Goal: Information Seeking & Learning: Learn about a topic

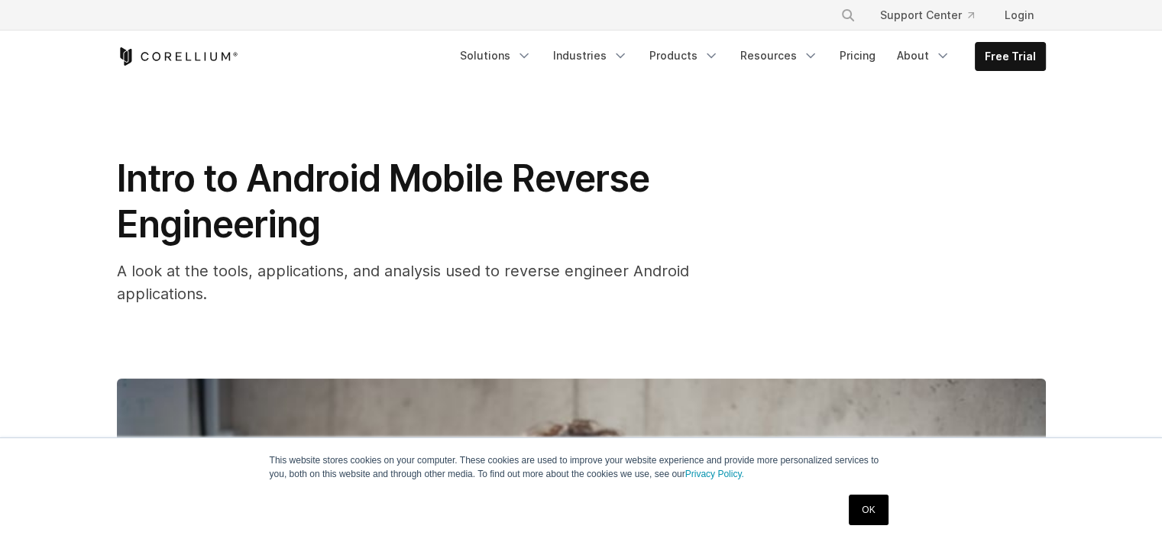
click at [895, 496] on div "This website stores cookies on your computer. These cookies are used to improve…" at bounding box center [581, 492] width 764 height 107
click at [871, 505] on link "OK" at bounding box center [868, 510] width 39 height 31
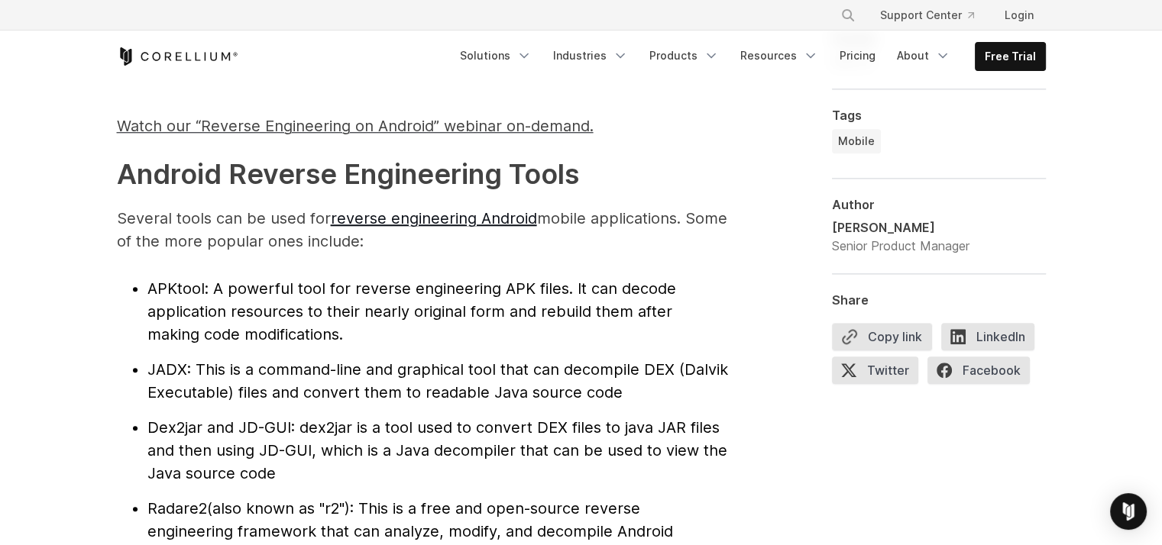
scroll to position [1681, 0]
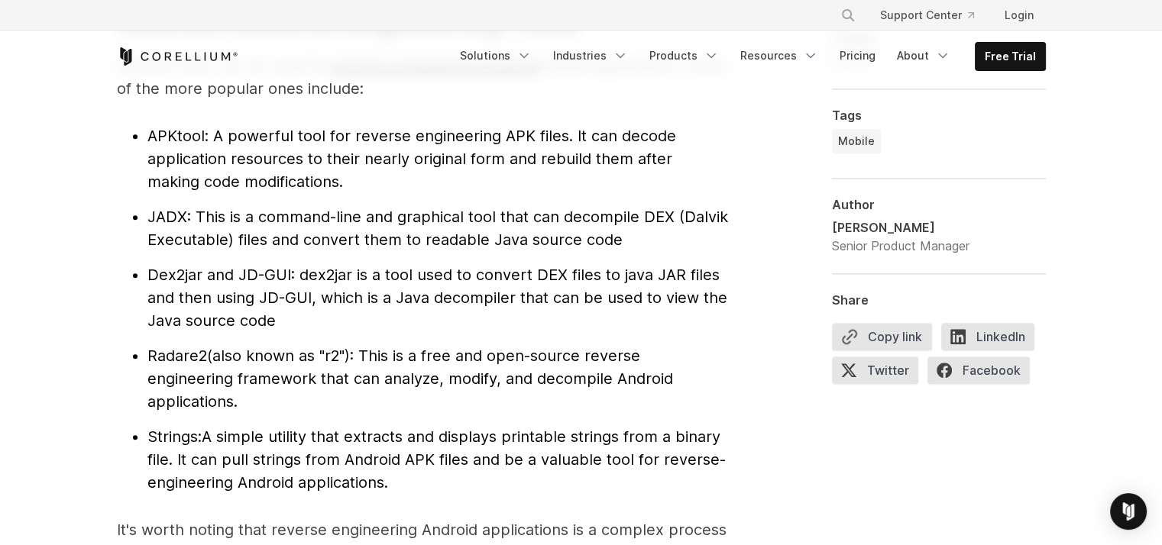
click at [184, 363] on span "Radare2" at bounding box center [177, 356] width 60 height 18
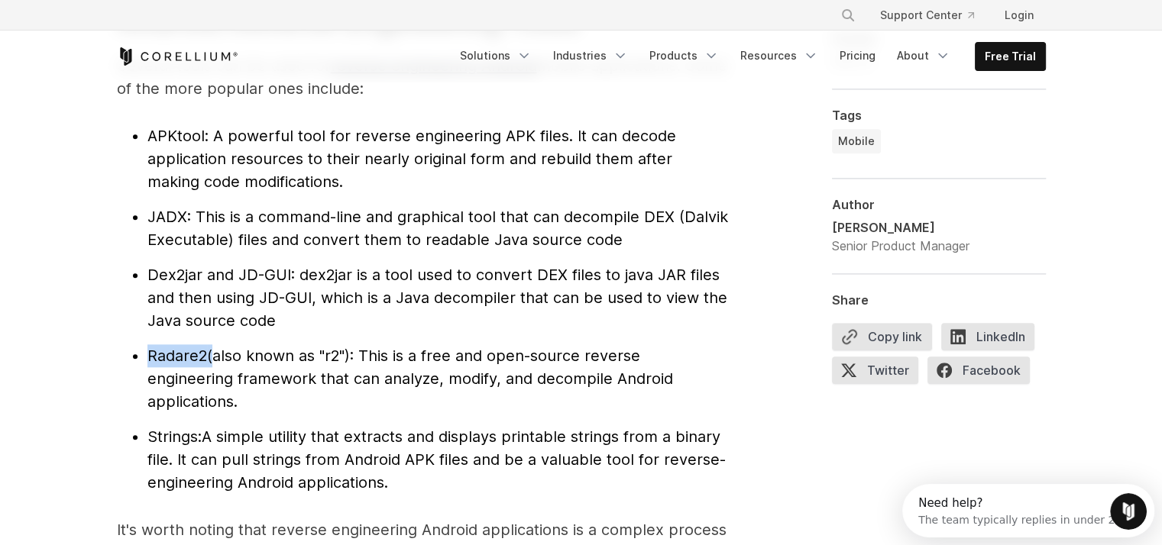
scroll to position [0, 0]
click at [189, 355] on span "Radare2" at bounding box center [177, 356] width 60 height 18
click at [186, 357] on span "Radare2" at bounding box center [177, 356] width 60 height 18
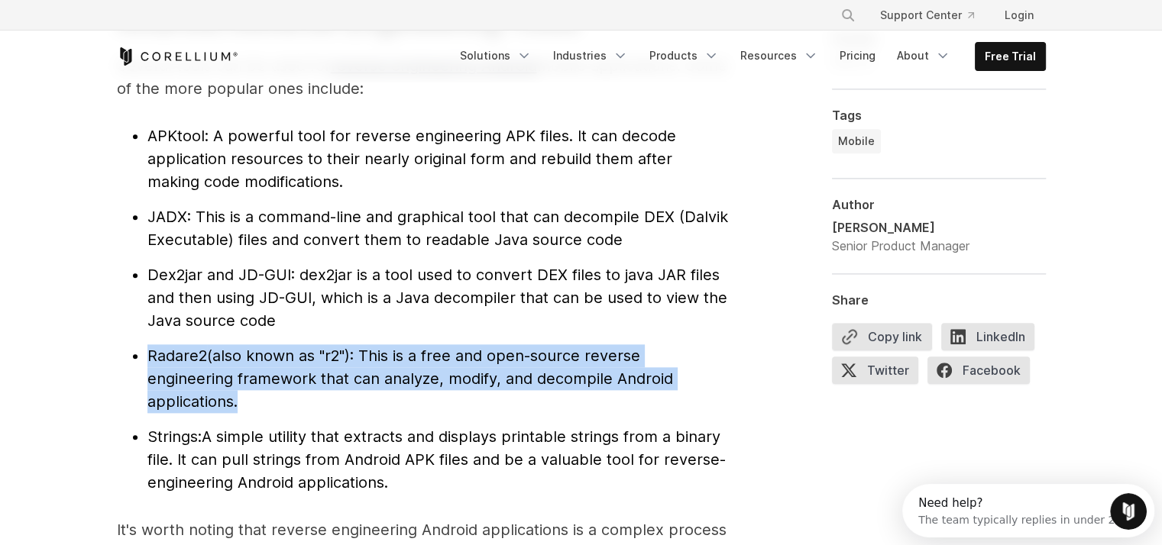
click at [186, 357] on span "Radare2" at bounding box center [177, 356] width 60 height 18
drag, startPoint x: 186, startPoint y: 357, endPoint x: 327, endPoint y: 380, distance: 143.2
click at [327, 380] on span "(also known as "r2"): This is a free and open-source reverse engineering framew…" at bounding box center [410, 379] width 526 height 64
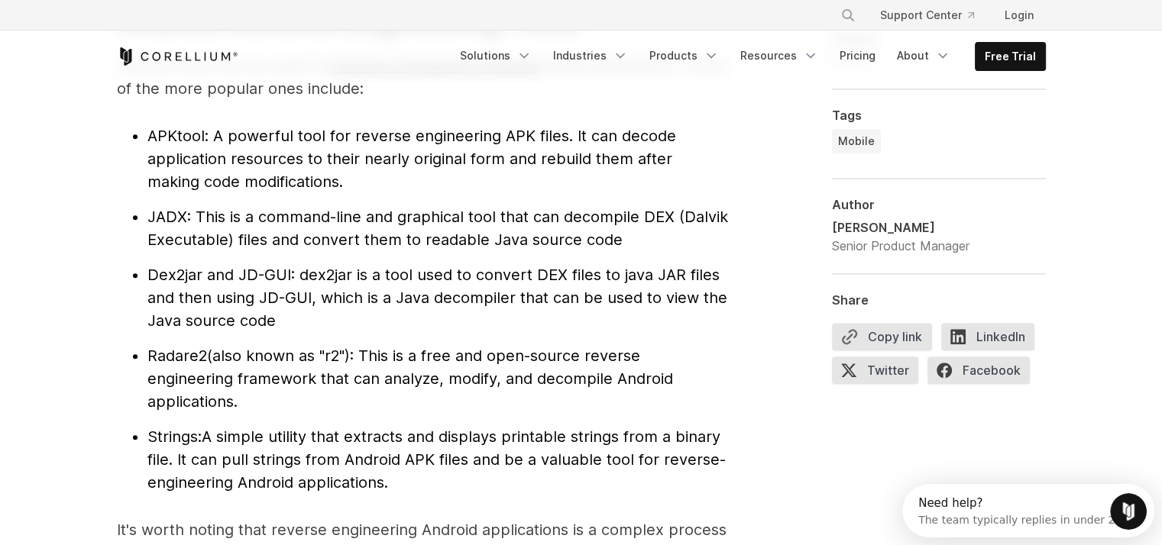
click at [369, 416] on ul "APKtool : A powerful tool for reverse engineering APK files. It can decode appl…" at bounding box center [422, 310] width 611 height 370
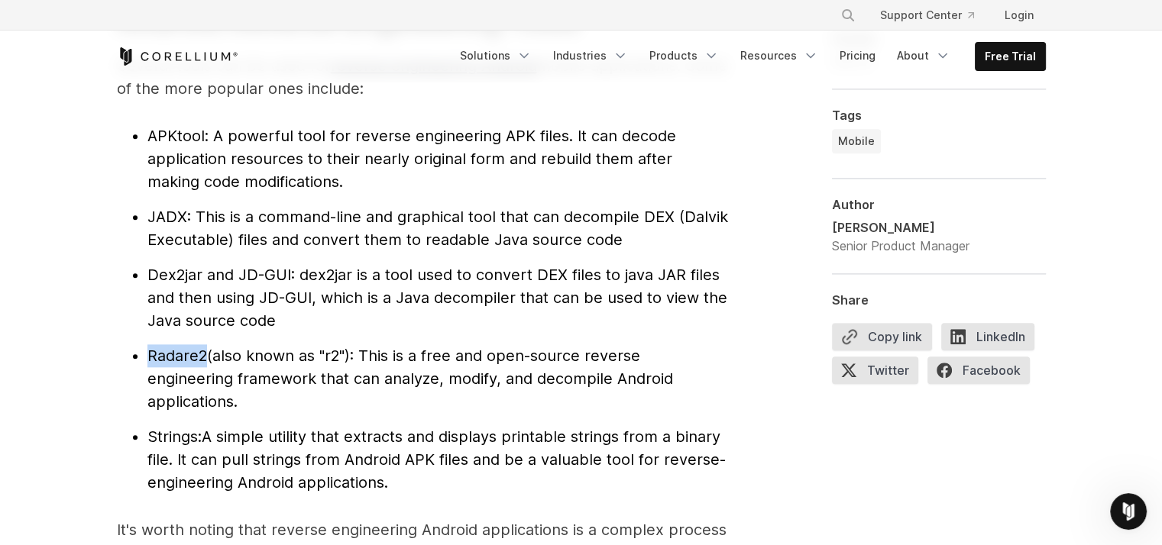
drag, startPoint x: 154, startPoint y: 357, endPoint x: 203, endPoint y: 352, distance: 49.1
click at [203, 352] on span "Radare2" at bounding box center [177, 356] width 60 height 18
drag, startPoint x: 203, startPoint y: 352, endPoint x: 242, endPoint y: 371, distance: 43.1
click at [242, 371] on span "(also known as "r2"): This is a free and open-source reverse engineering framew…" at bounding box center [410, 379] width 526 height 64
drag, startPoint x: 138, startPoint y: 356, endPoint x: 221, endPoint y: 364, distance: 83.6
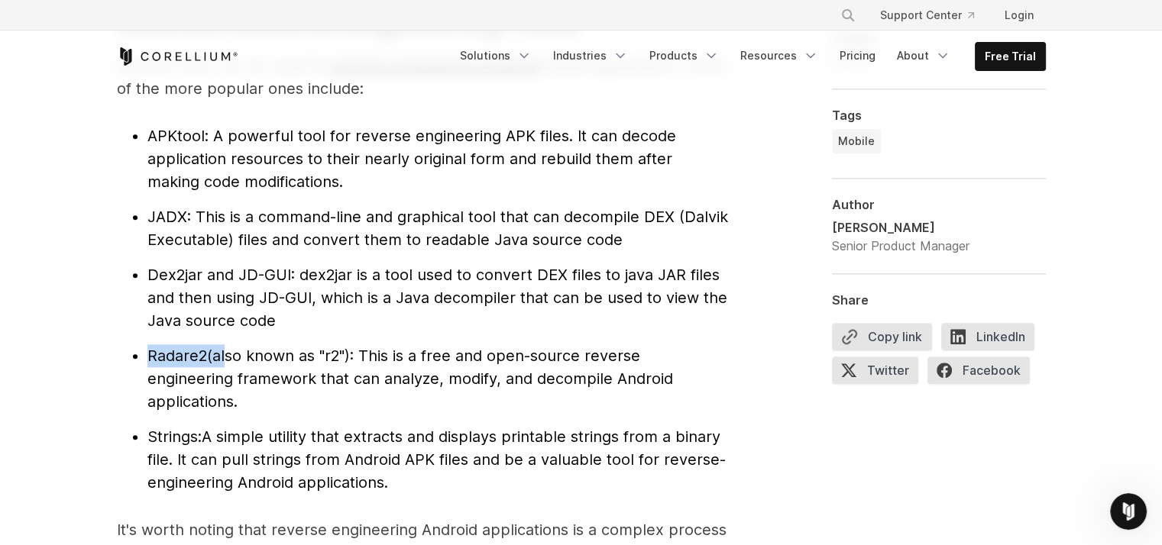
click at [221, 364] on li "Radare2 (also known as "r2"): This is a free and open-source reverse engineerin…" at bounding box center [437, 379] width 581 height 69
drag, startPoint x: 221, startPoint y: 364, endPoint x: 251, endPoint y: 400, distance: 47.7
click at [251, 400] on li "Radare2 (also known as "r2"): This is a free and open-source reverse engineerin…" at bounding box center [437, 379] width 581 height 69
drag, startPoint x: 141, startPoint y: 360, endPoint x: 207, endPoint y: 354, distance: 66.7
click at [207, 354] on ul "APKtool : A powerful tool for reverse engineering APK files. It can decode appl…" at bounding box center [422, 310] width 611 height 370
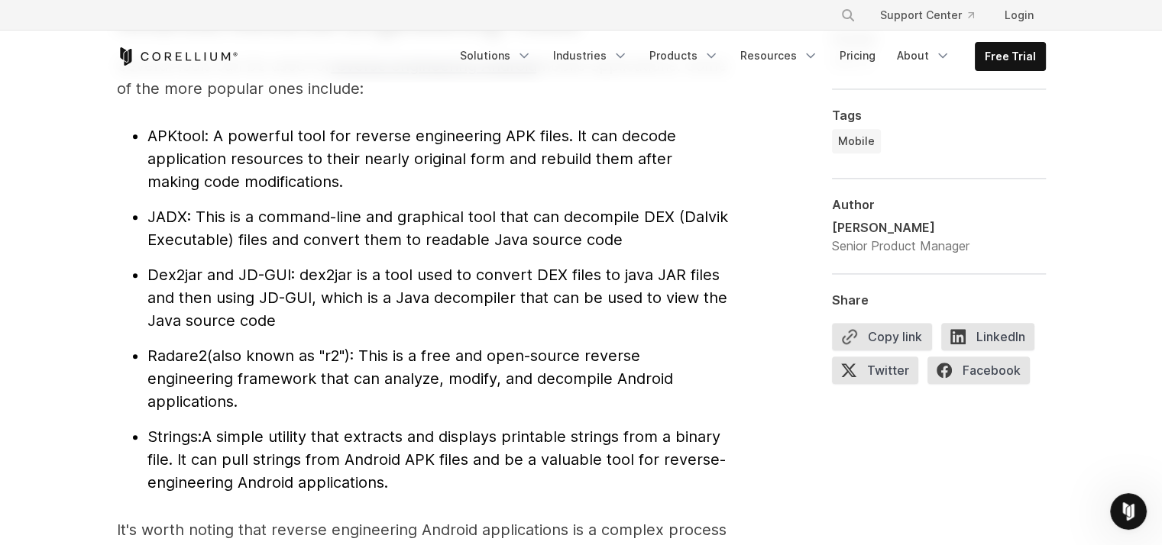
drag, startPoint x: 207, startPoint y: 354, endPoint x: 299, endPoint y: 393, distance: 99.6
click at [299, 393] on li "Radare2 (also known as "r2"): This is a free and open-source reverse engineerin…" at bounding box center [437, 379] width 581 height 69
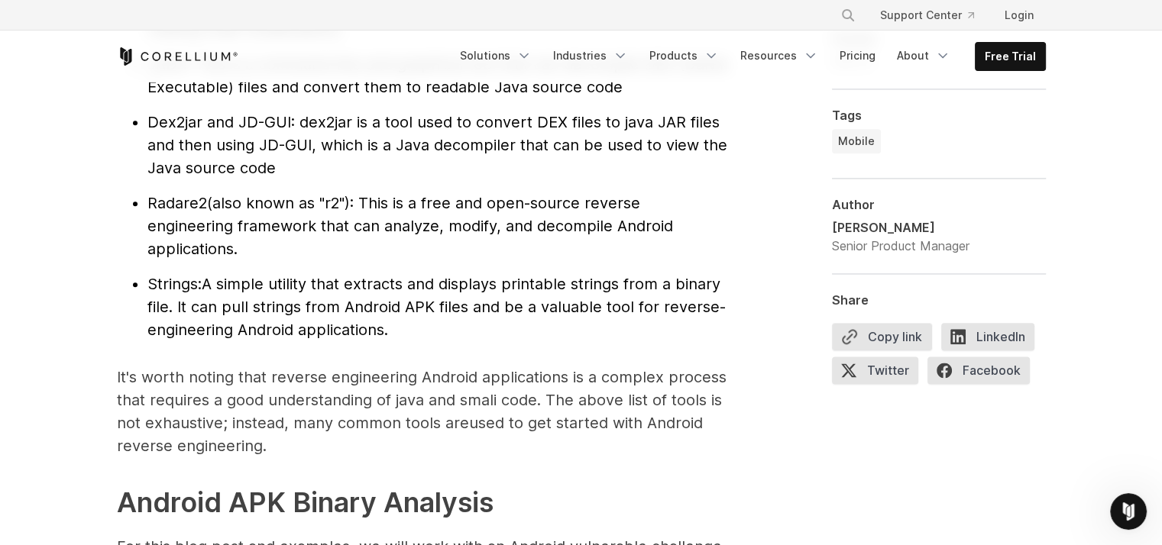
click at [180, 202] on span "Radare2" at bounding box center [177, 203] width 60 height 18
drag, startPoint x: 180, startPoint y: 202, endPoint x: 251, endPoint y: 243, distance: 81.1
click at [251, 243] on li "Radare2 (also known as "r2"): This is a free and open-source reverse engineerin…" at bounding box center [437, 226] width 581 height 69
click at [173, 207] on span "Radare2" at bounding box center [177, 203] width 60 height 18
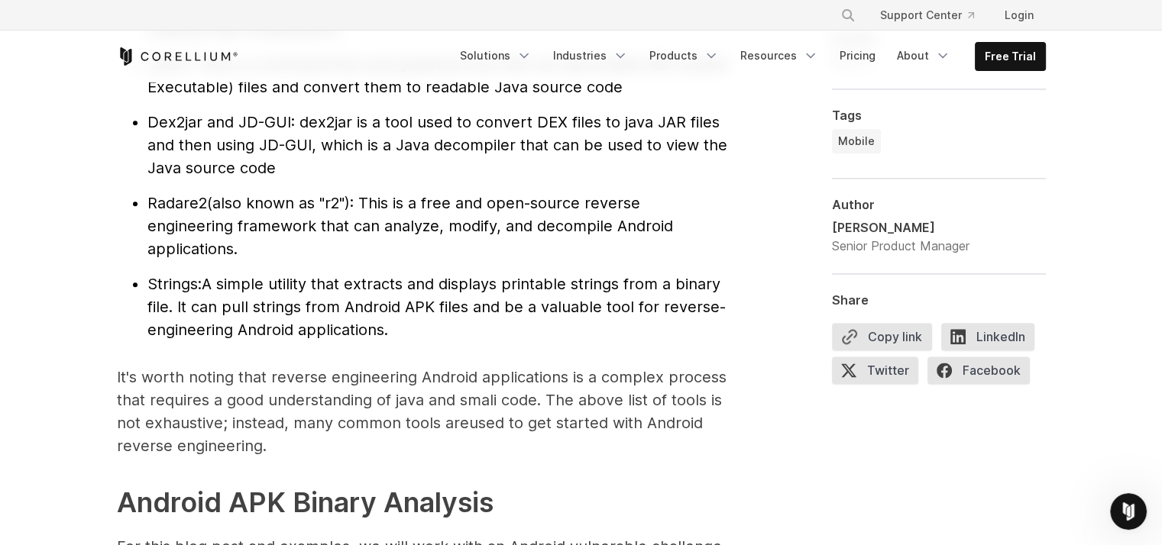
click at [175, 207] on span "Radare2" at bounding box center [177, 203] width 60 height 18
click at [184, 214] on li "Radare2 (also known as "r2"): This is a free and open-source reverse engineerin…" at bounding box center [437, 226] width 581 height 69
drag, startPoint x: 184, startPoint y: 214, endPoint x: 167, endPoint y: 202, distance: 20.3
click at [167, 202] on span "Radare2" at bounding box center [177, 203] width 60 height 18
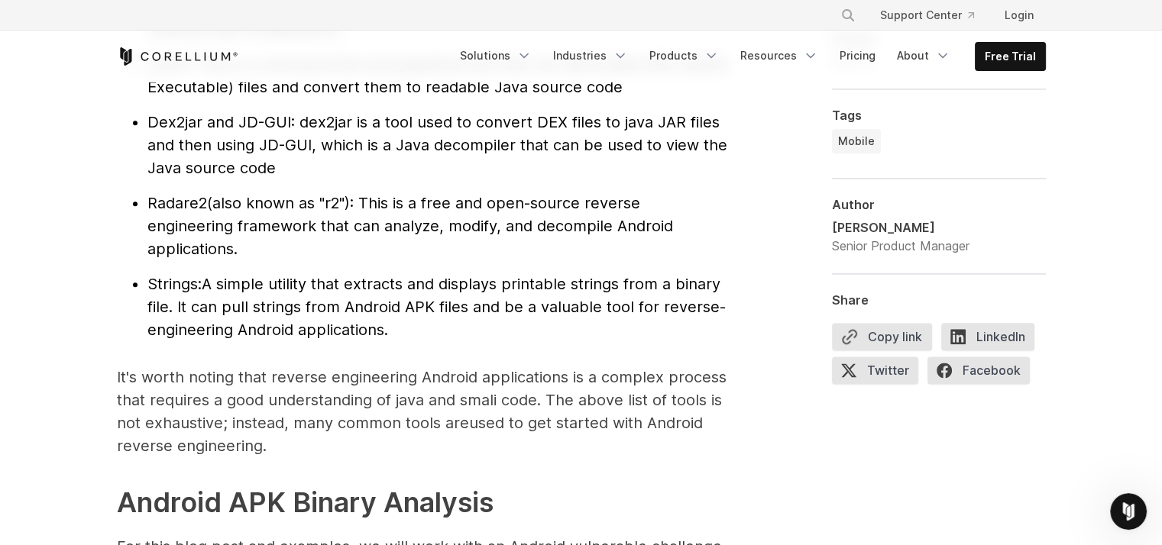
drag, startPoint x: 167, startPoint y: 202, endPoint x: 182, endPoint y: 209, distance: 15.8
click at [234, 240] on span "(also known as "r2"): This is a free and open-source reverse engineering framew…" at bounding box center [410, 226] width 526 height 64
drag, startPoint x: 149, startPoint y: 199, endPoint x: 205, endPoint y: 199, distance: 55.8
click at [205, 199] on span "Radare2" at bounding box center [177, 203] width 60 height 18
drag, startPoint x: 205, startPoint y: 199, endPoint x: 199, endPoint y: 216, distance: 17.6
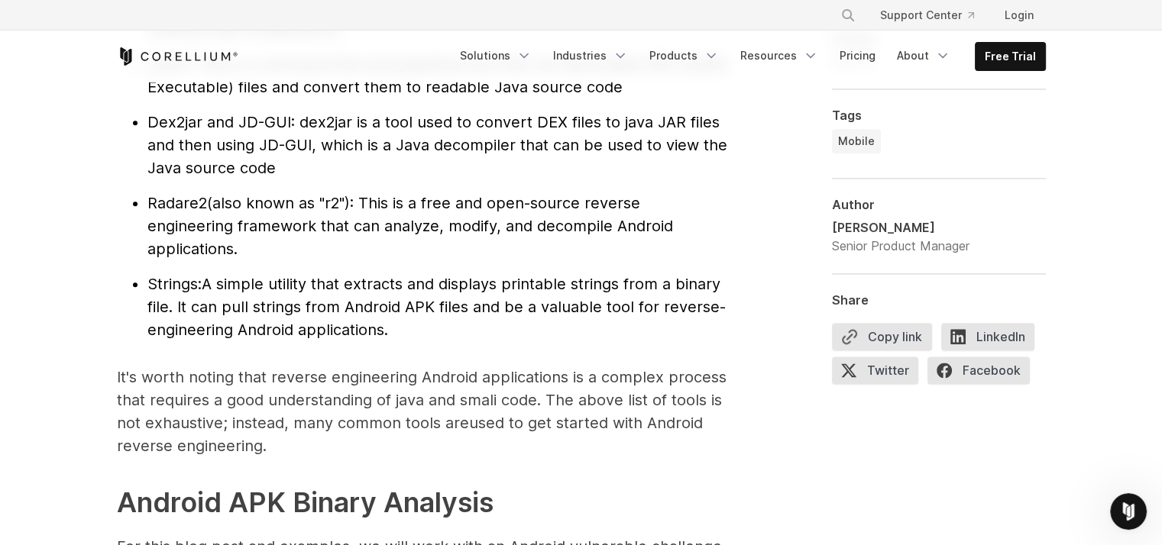
click at [245, 242] on li "Radare2 (also known as "r2"): This is a free and open-source reverse engineerin…" at bounding box center [437, 226] width 581 height 69
click at [180, 201] on span "Radare2" at bounding box center [177, 203] width 60 height 18
click at [182, 201] on span "Radare2" at bounding box center [177, 203] width 60 height 18
click at [287, 234] on span "(also known as "r2"): This is a free and open-source reverse engineering framew…" at bounding box center [410, 226] width 526 height 64
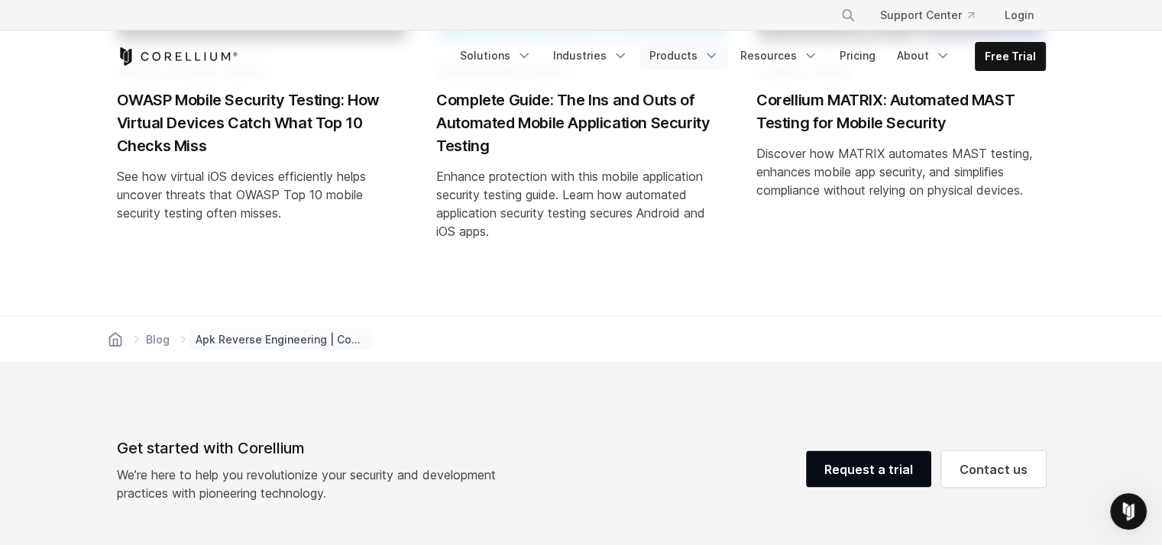
scroll to position [7793, 0]
